Goal: Check status: Check status

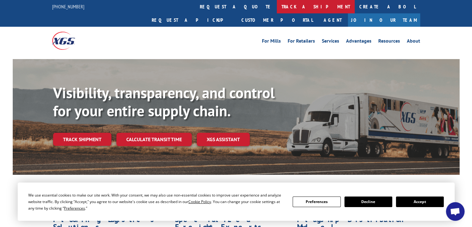
click at [277, 8] on link "track a shipment" at bounding box center [316, 6] width 78 height 13
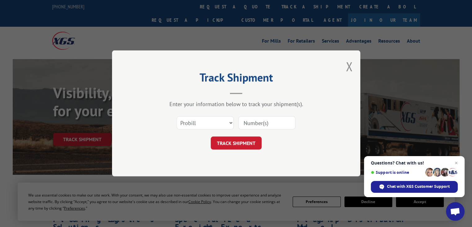
click at [248, 126] on input at bounding box center [266, 122] width 57 height 13
paste input "G4787053"
type input "G4787053"
click at [235, 142] on button "TRACK SHIPMENT" at bounding box center [236, 143] width 51 height 13
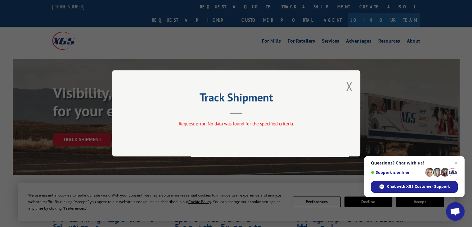
click at [258, 118] on div "Track Shipment Request error: No data was found for the specified criteria." at bounding box center [236, 113] width 248 height 86
click at [347, 85] on button "Close modal" at bounding box center [349, 86] width 7 height 16
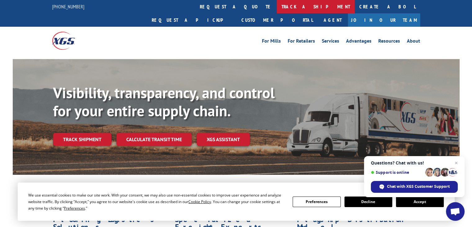
click at [277, 4] on link "track a shipment" at bounding box center [316, 6] width 78 height 13
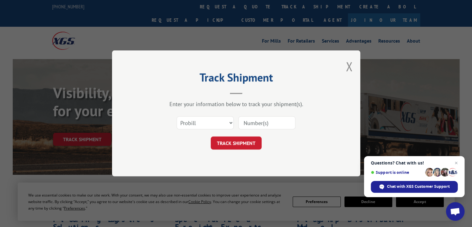
click at [242, 121] on input at bounding box center [266, 122] width 57 height 13
click at [247, 122] on input "G4787053" at bounding box center [266, 122] width 57 height 13
type input "4787053"
click at [246, 142] on button "TRACK SHIPMENT" at bounding box center [236, 143] width 51 height 13
